Goal: Task Accomplishment & Management: Manage account settings

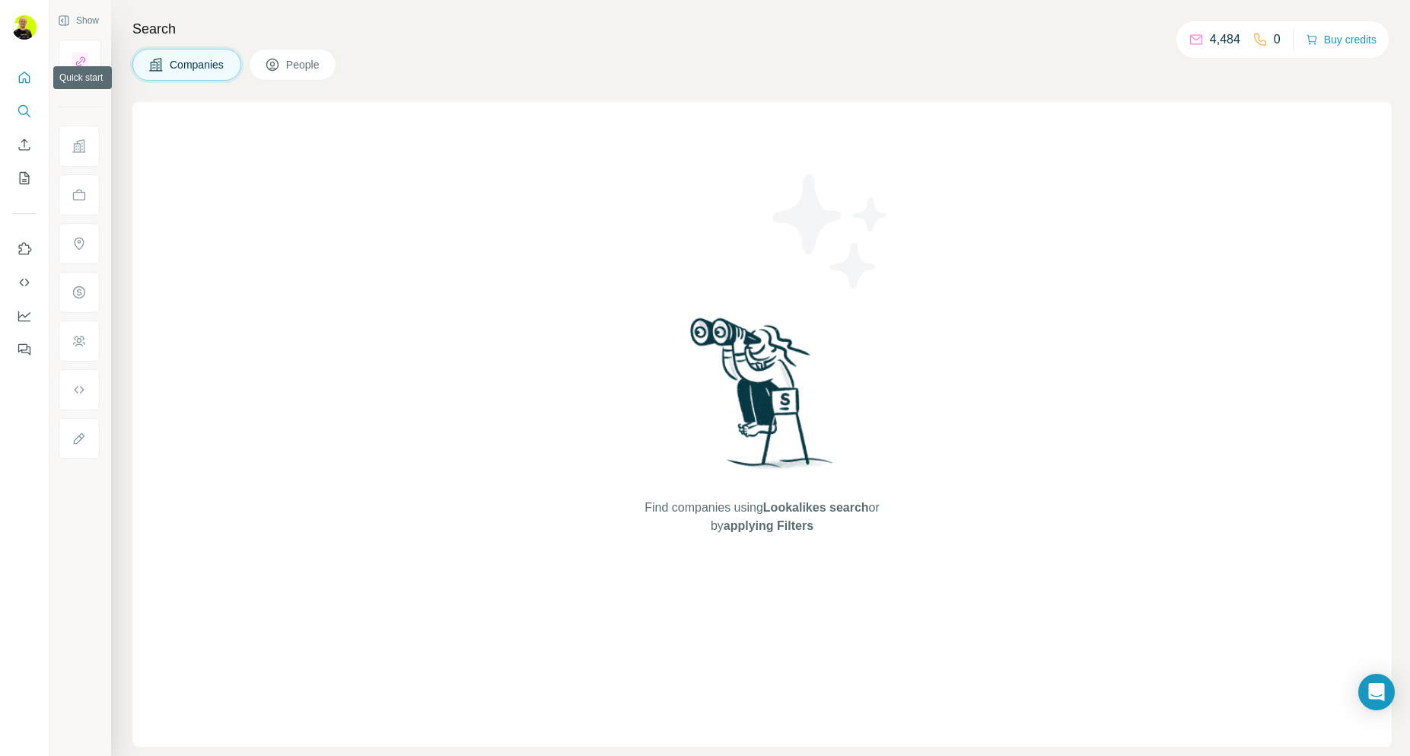
click at [21, 79] on icon "Quick start" at bounding box center [24, 77] width 15 height 15
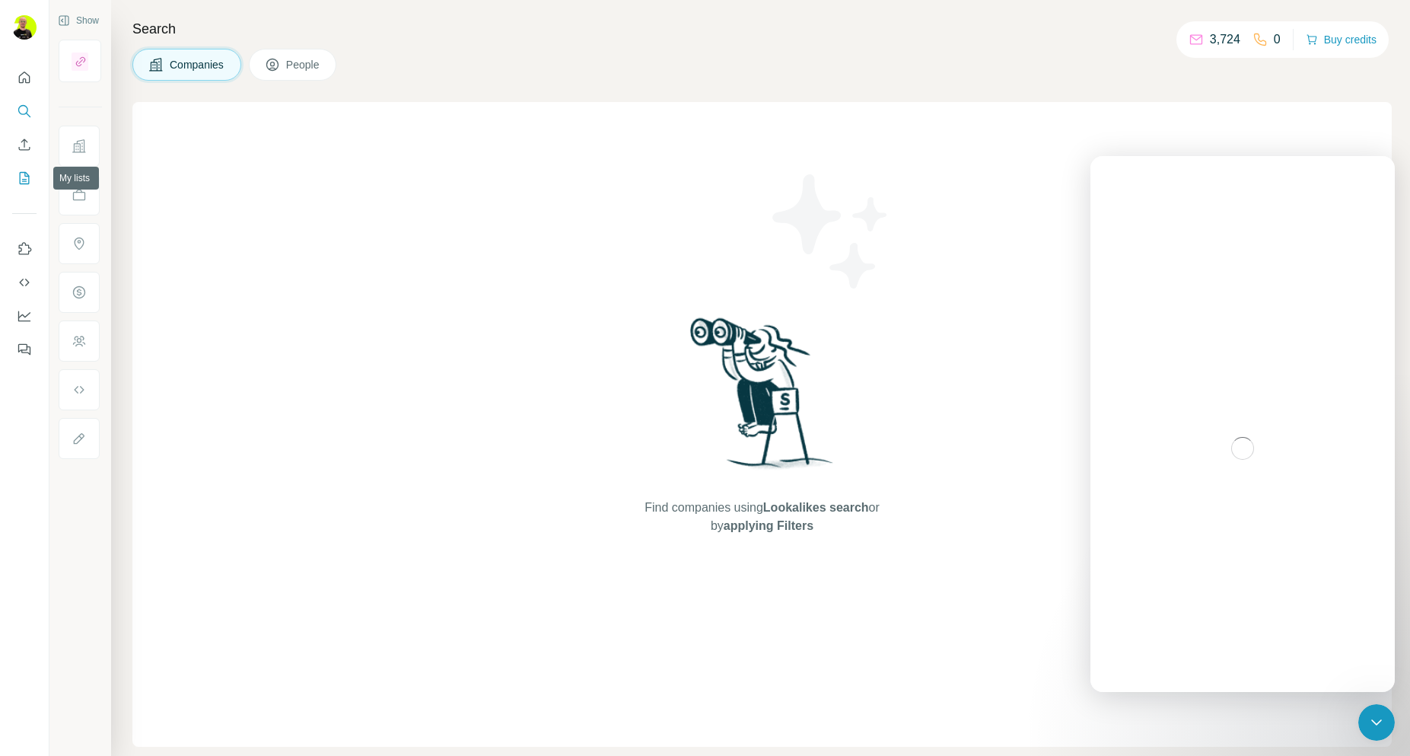
click at [27, 187] on button "My lists" at bounding box center [24, 177] width 24 height 27
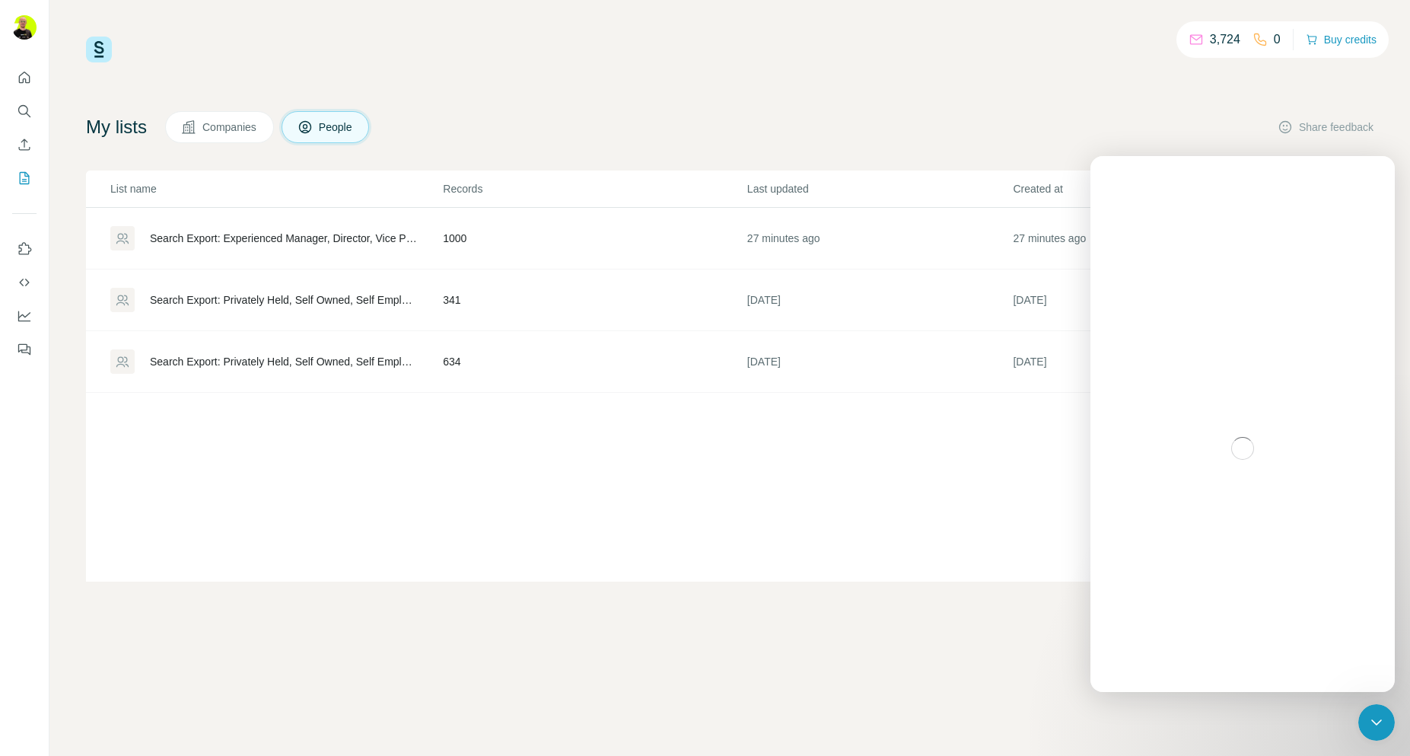
click at [317, 237] on div "Search Export: Experienced Manager, Director, Vice President, CXO, Owner / Part…" at bounding box center [283, 238] width 267 height 15
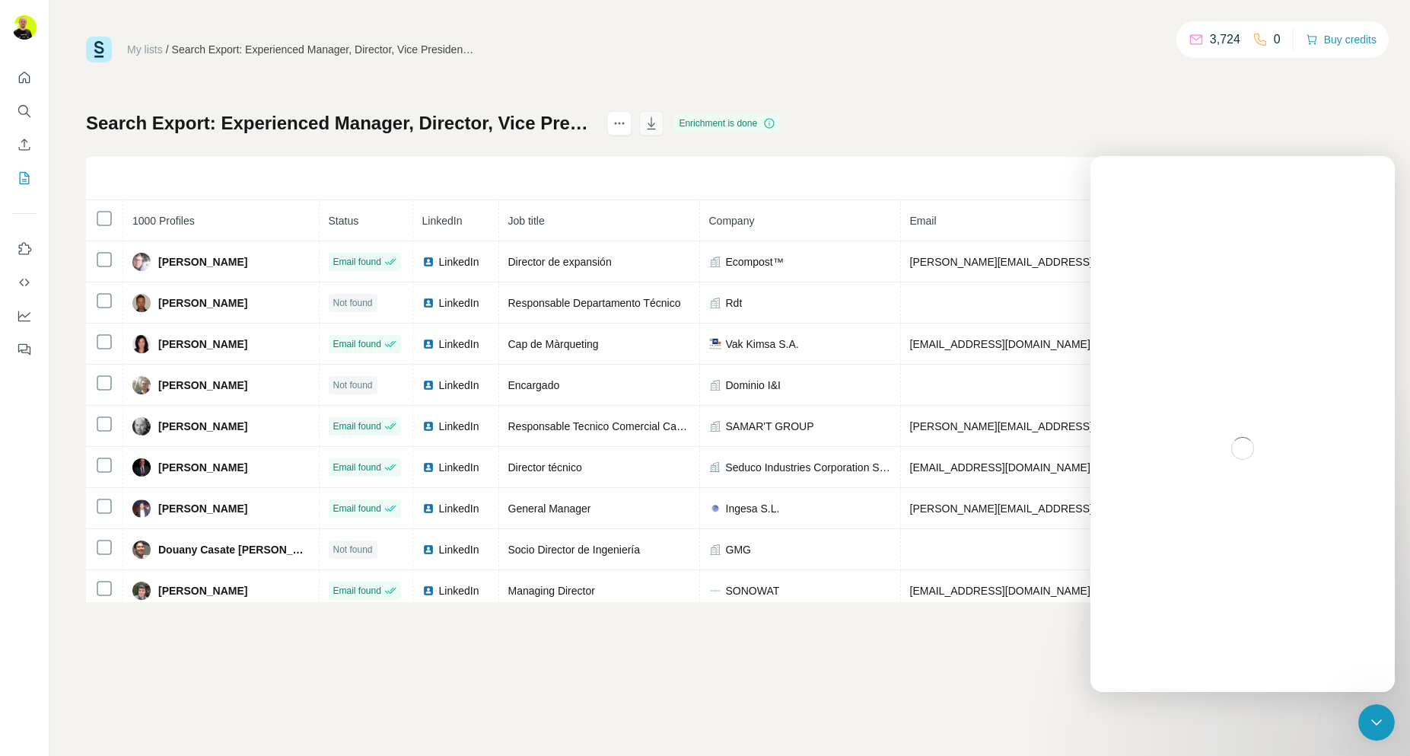
click at [656, 125] on icon "button" at bounding box center [652, 125] width 8 height 5
click at [1380, 705] on div "Cerrar Intercom Messenger" at bounding box center [1374, 720] width 37 height 37
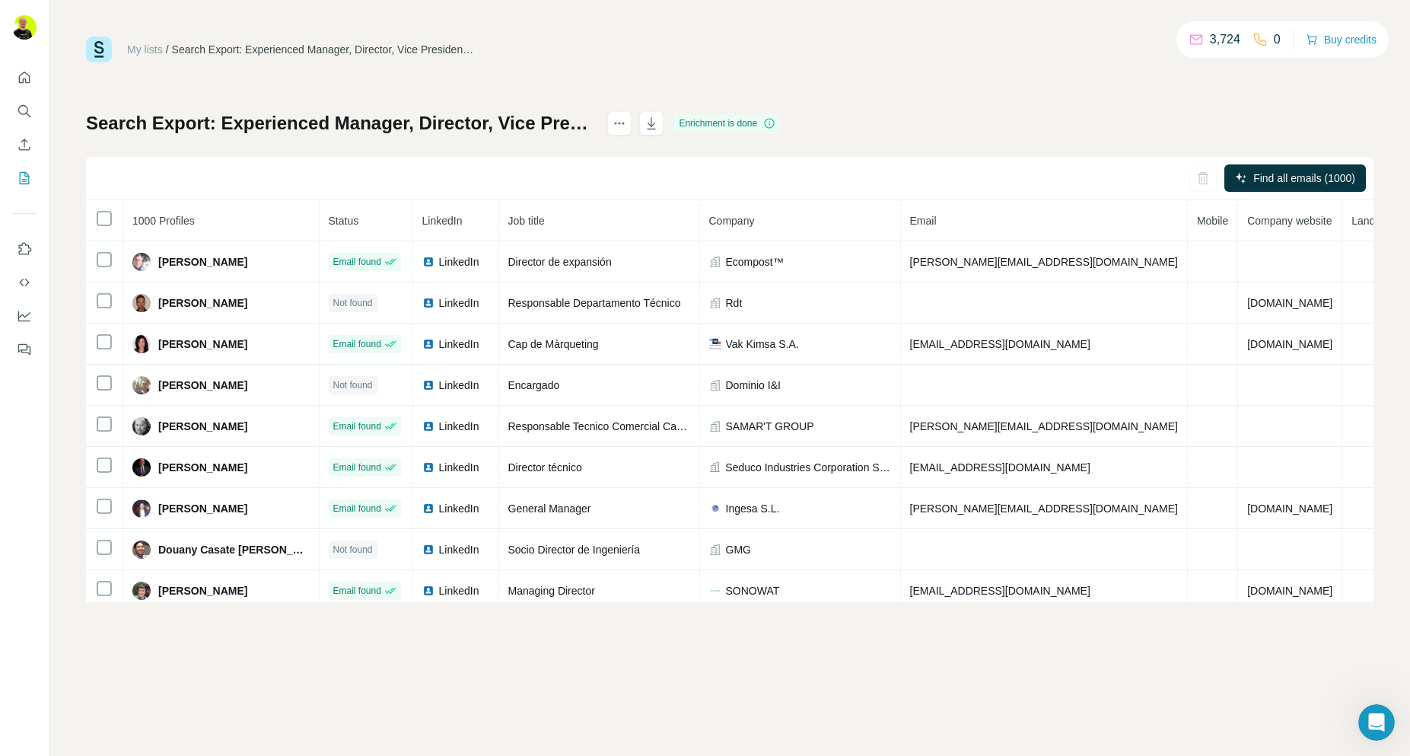
click at [780, 122] on div "Enrichment is done" at bounding box center [727, 123] width 106 height 18
click at [775, 124] on icon at bounding box center [769, 123] width 12 height 12
click at [627, 125] on icon "actions" at bounding box center [619, 123] width 15 height 15
click at [1340, 256] on div at bounding box center [1335, 255] width 27 height 15
click at [1081, 110] on div "My lists / Search Export: Experienced Manager, Director, Vice President, CXO, O…" at bounding box center [729, 319] width 1287 height 565
